Goal: Information Seeking & Learning: Check status

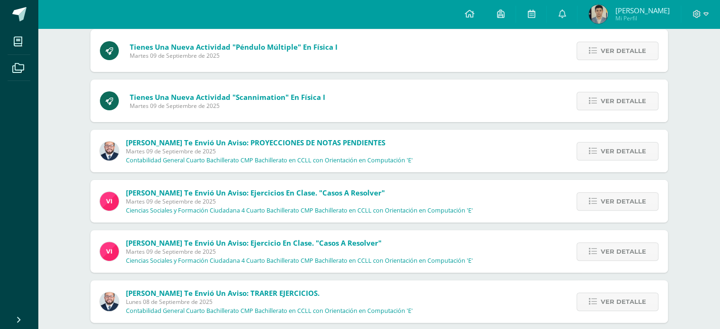
scroll to position [284, 0]
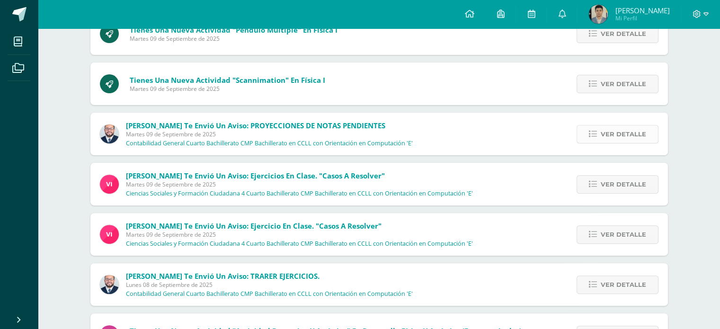
click at [642, 142] on span "Ver detalle" at bounding box center [623, 134] width 45 height 18
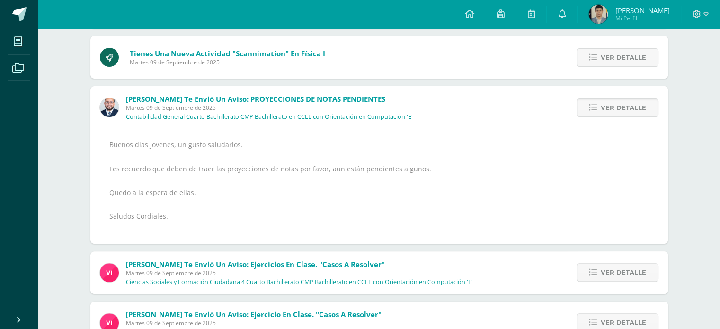
scroll to position [331, 0]
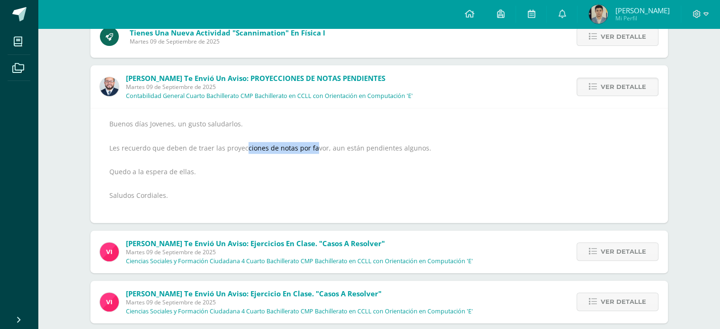
drag, startPoint x: 242, startPoint y: 145, endPoint x: 310, endPoint y: 151, distance: 68.0
click at [310, 151] on div "Buenos días Jovenes, un gusto saludarlos. Les recuerdo que deben de traer las p…" at bounding box center [379, 166] width 540 height 96
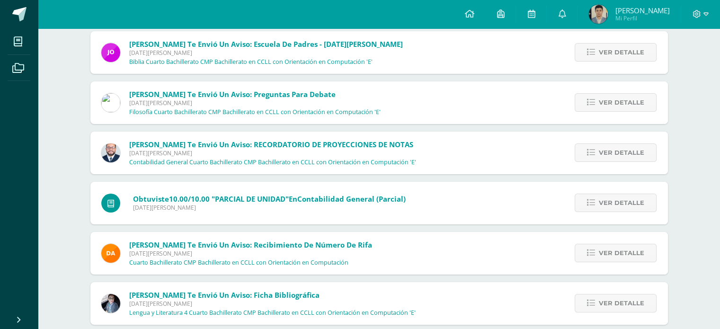
scroll to position [3758, 0]
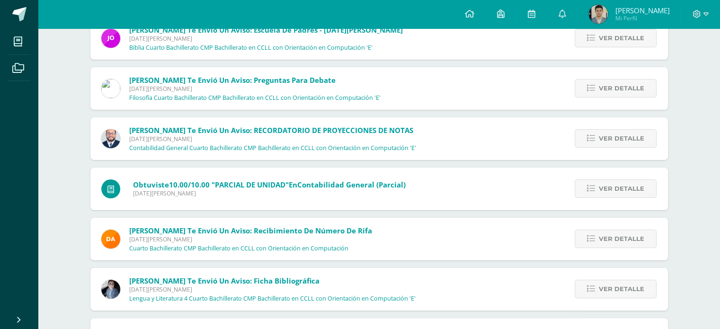
drag, startPoint x: 319, startPoint y: 129, endPoint x: 412, endPoint y: 132, distance: 93.3
click at [385, 136] on span "Giovanni te envió un aviso: RECORDATORIO DE PROYECCIONES DE NOTAS Jueves 28 de …" at bounding box center [272, 138] width 287 height 27
click at [619, 150] on div "Ver detalle" at bounding box center [614, 138] width 107 height 43
click at [620, 148] on div "Ver detalle" at bounding box center [614, 138] width 107 height 43
click at [625, 140] on span "Ver detalle" at bounding box center [621, 139] width 45 height 18
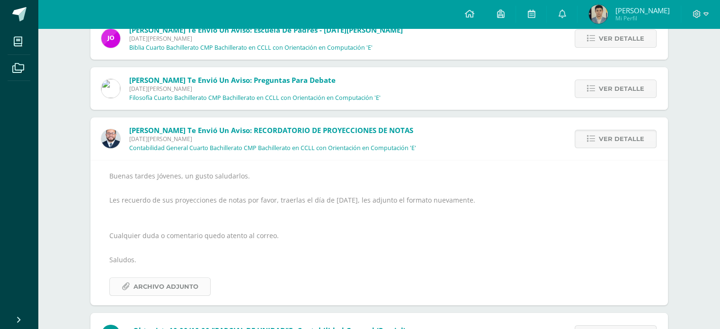
scroll to position [3690, 0]
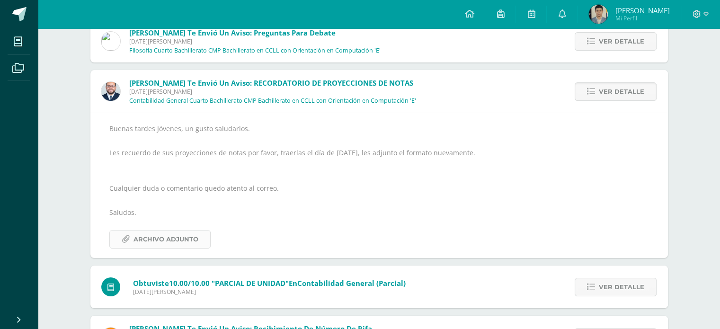
click at [155, 237] on span "Archivo Adjunto" at bounding box center [166, 240] width 65 height 18
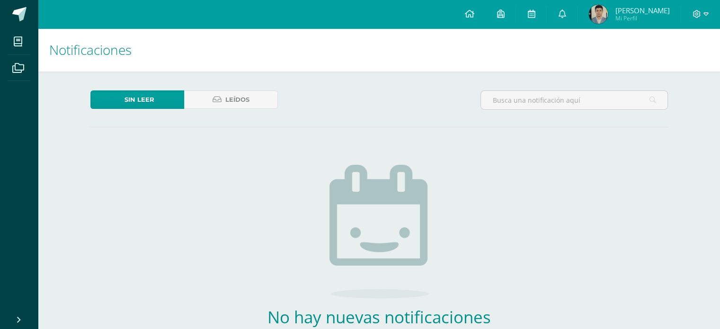
click at [608, 17] on img at bounding box center [598, 14] width 19 height 19
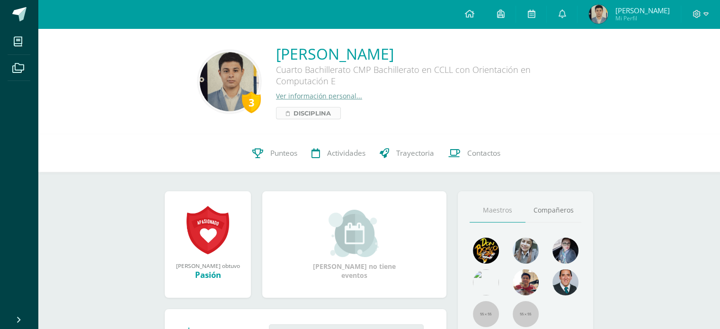
click at [331, 110] on link "Disciplina" at bounding box center [308, 113] width 65 height 12
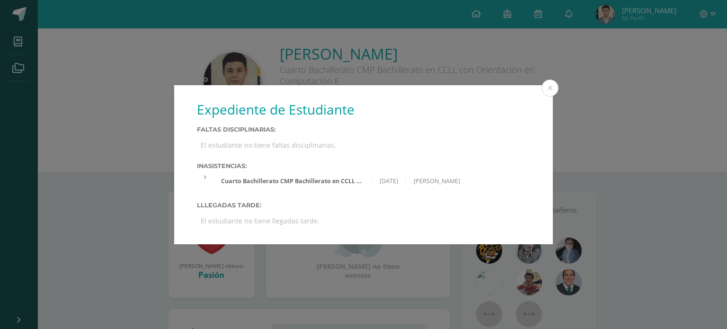
click at [292, 183] on div "Cuarto Bachillerato CMP Bachillerato en CCLL con Orientación en Computación 'E'" at bounding box center [293, 181] width 158 height 8
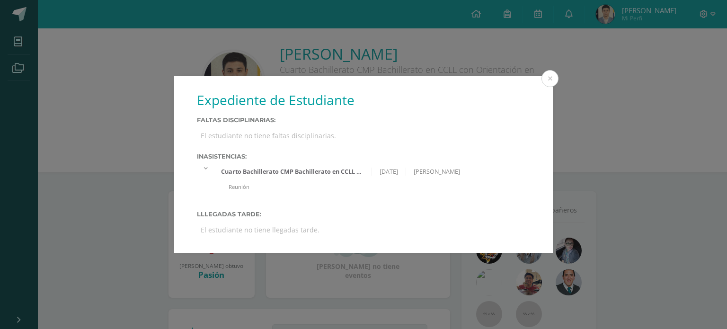
click at [556, 84] on div "Expediente de Estudiante Faltas Disciplinarias: El estudiante no tiene faltas d…" at bounding box center [364, 165] width 720 height 178
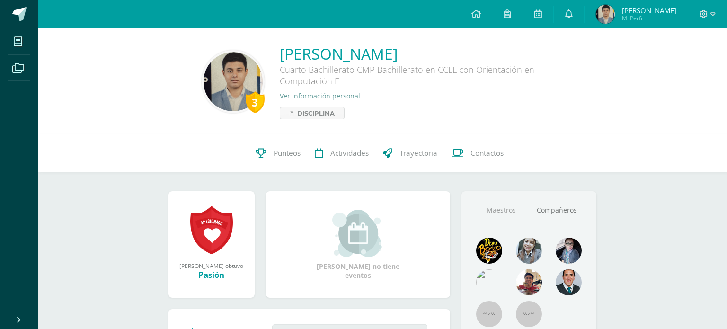
click at [549, 79] on div "Expediente de Estudiante Faltas Disciplinarias: El estudiante no tiene faltas d…" at bounding box center [364, 165] width 720 height 178
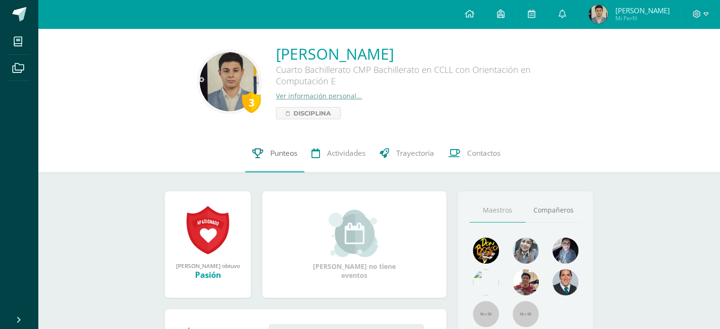
click at [285, 152] on span "Punteos" at bounding box center [283, 153] width 27 height 10
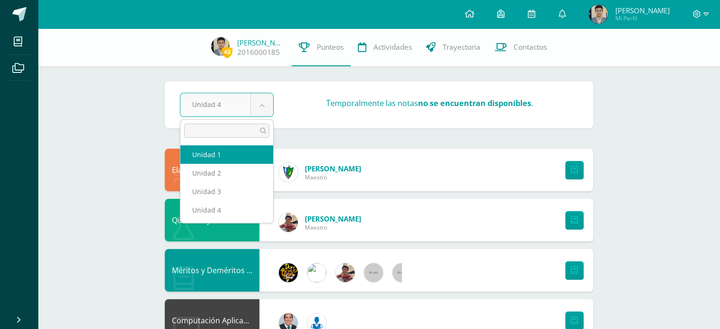
select select "Unidad 1"
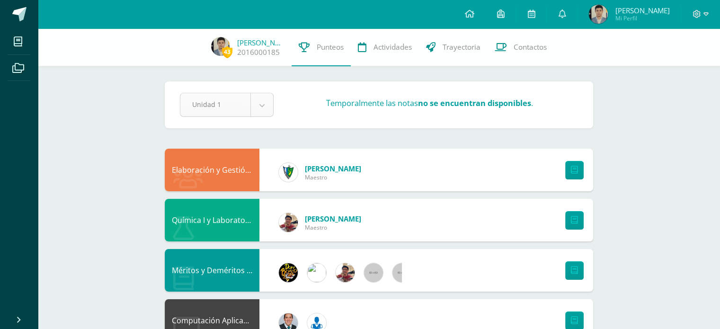
click at [219, 150] on div "Elaboración y Gestión de Proyectos" at bounding box center [212, 170] width 95 height 43
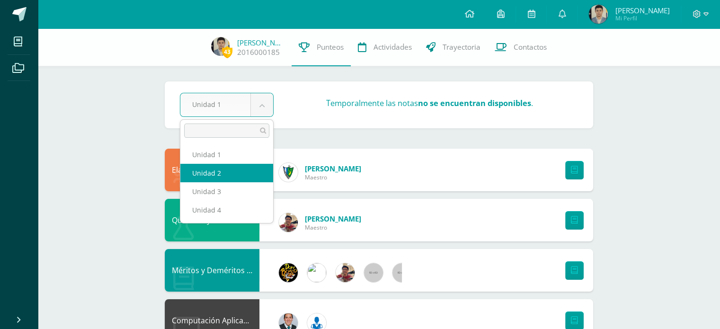
select select "Unidad 2"
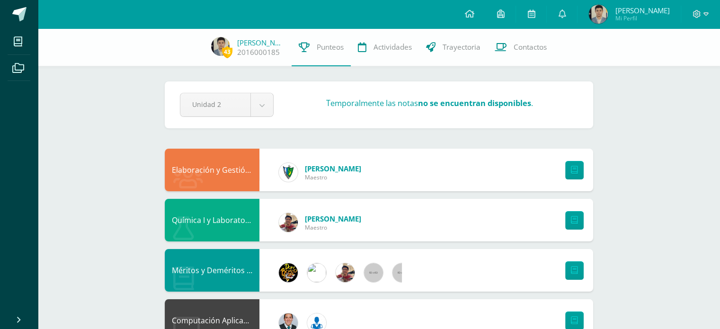
click at [246, 125] on div "Pendiente Unidad 2 Unidad 1 Unidad 2 Unidad 3 Unidad 4 Temporalmente las notas …" at bounding box center [379, 104] width 429 height 47
click at [251, 116] on div "Unidad 2" at bounding box center [227, 105] width 94 height 24
select select "Unidad 3"
click at [401, 115] on div "Unidad 3 Unidad 1 Unidad 2 Unidad 3 Unidad 4 Temporalmente las notas no se encu…" at bounding box center [379, 105] width 406 height 24
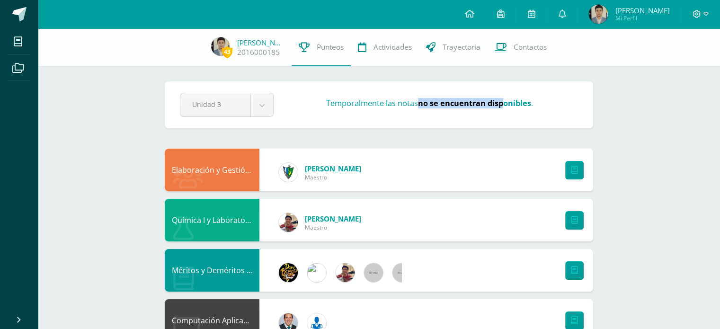
drag, startPoint x: 417, startPoint y: 102, endPoint x: 513, endPoint y: 101, distance: 95.7
click at [512, 101] on h3 "Temporalmente las notas no se encuentran disponibles ." at bounding box center [429, 103] width 207 height 10
click at [513, 101] on strong "no se encuentran disponibles" at bounding box center [474, 103] width 113 height 10
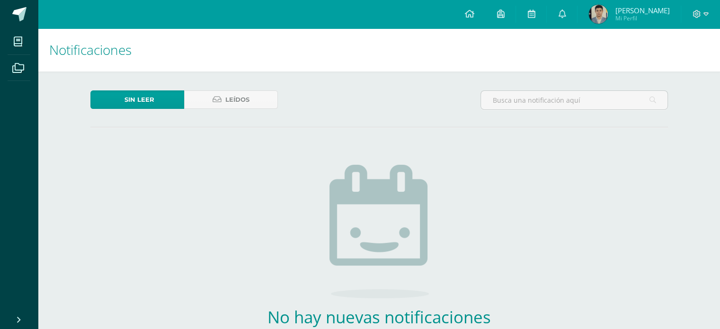
click at [644, 9] on span "[PERSON_NAME]" at bounding box center [642, 10] width 54 height 9
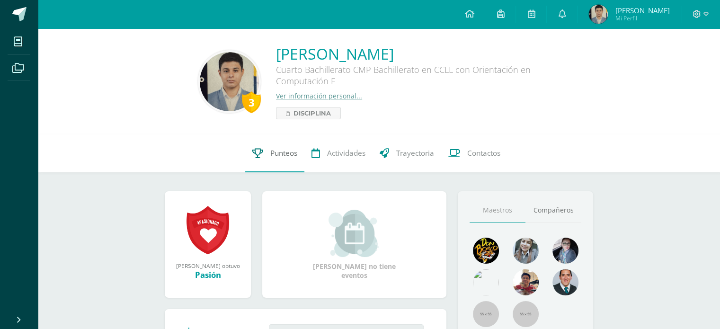
click at [270, 155] on span "Punteos" at bounding box center [283, 153] width 27 height 10
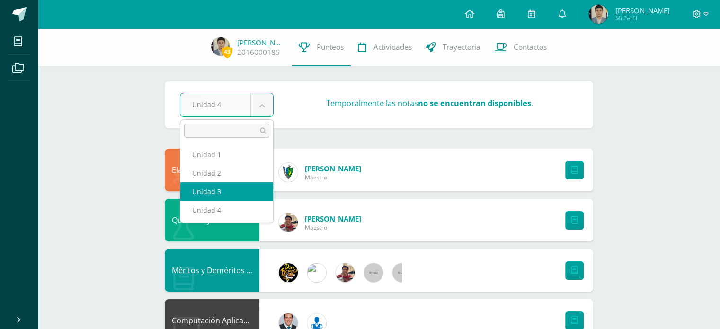
select select "Unidad 3"
